Goal: Find specific page/section: Find specific page/section

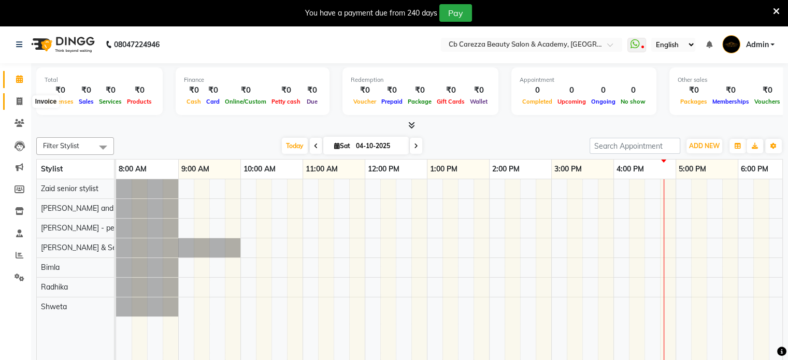
click at [12, 101] on span at bounding box center [19, 102] width 18 height 12
select select "7159"
select select "service"
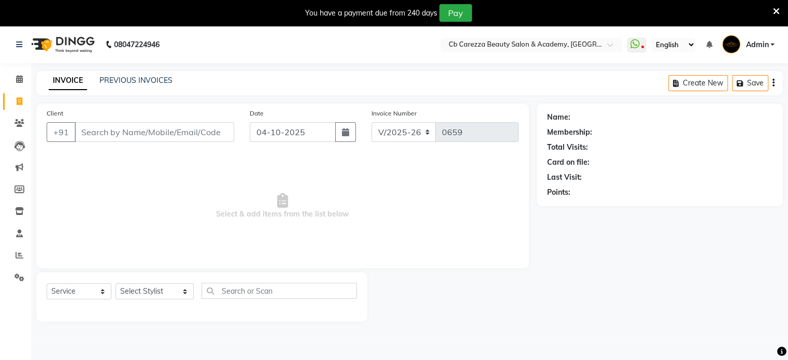
click at [157, 85] on div "PREVIOUS INVOICES" at bounding box center [135, 80] width 73 height 11
click at [153, 82] on link "PREVIOUS INVOICES" at bounding box center [135, 80] width 73 height 9
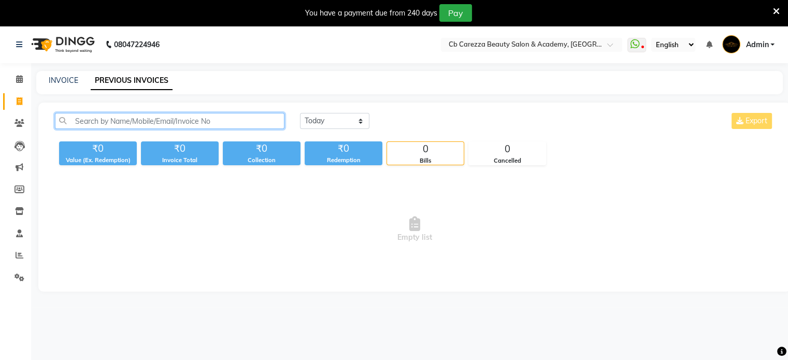
click at [142, 123] on input "text" at bounding box center [169, 121] width 229 height 16
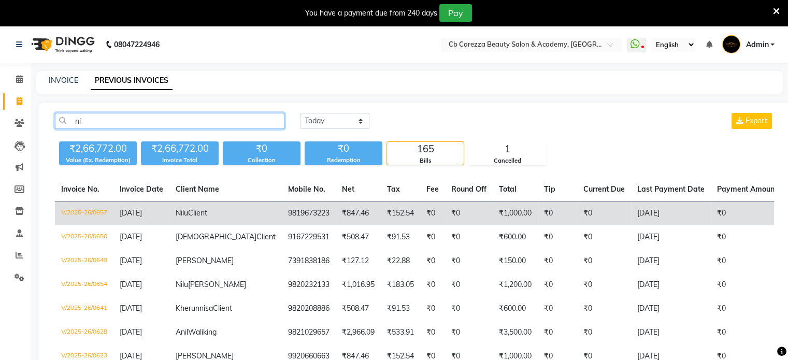
type input "ni"
click at [173, 217] on td "Nilu Client" at bounding box center [225, 214] width 112 height 24
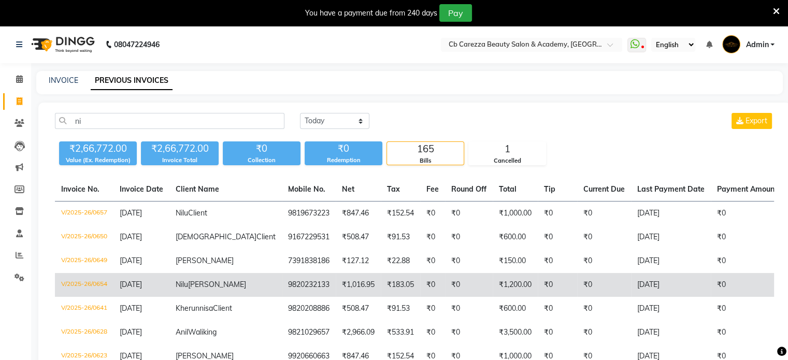
click at [282, 297] on td "9820232133" at bounding box center [309, 285] width 54 height 24
